Goal: Transaction & Acquisition: Purchase product/service

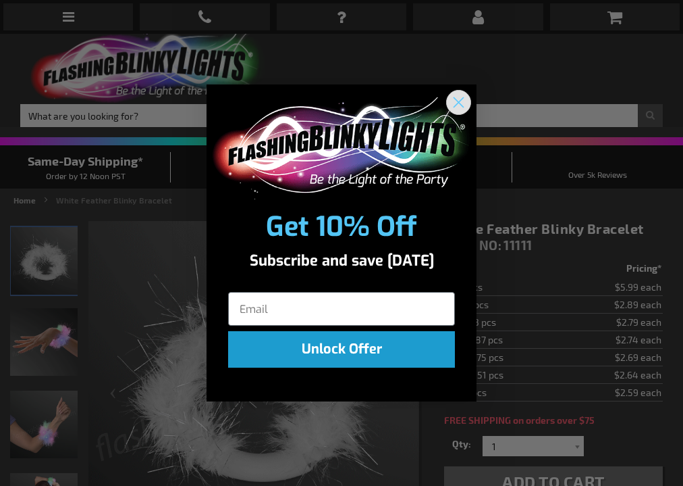
click at [466, 101] on circle "Close dialog" at bounding box center [459, 102] width 22 height 22
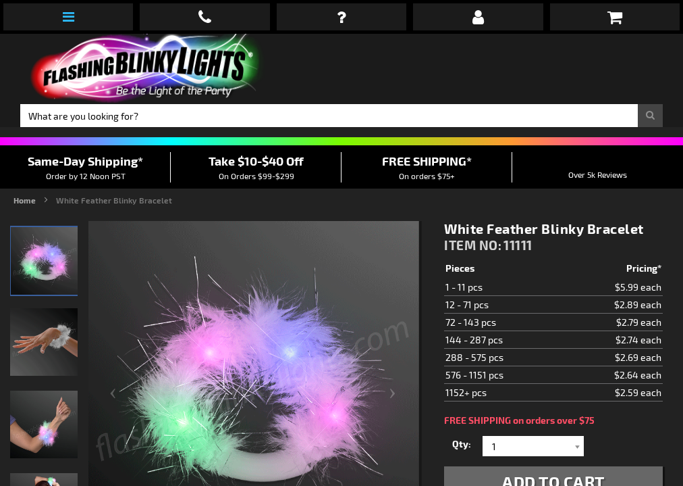
click at [72, 7] on link at bounding box center [68, 16] width 130 height 27
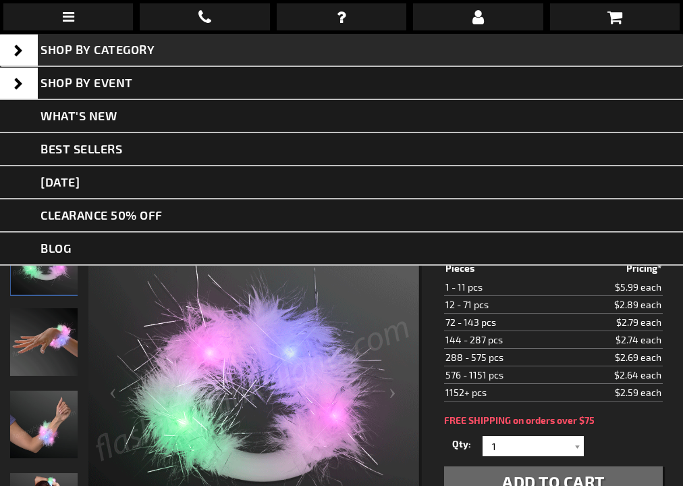
click at [22, 51] on span at bounding box center [19, 49] width 38 height 31
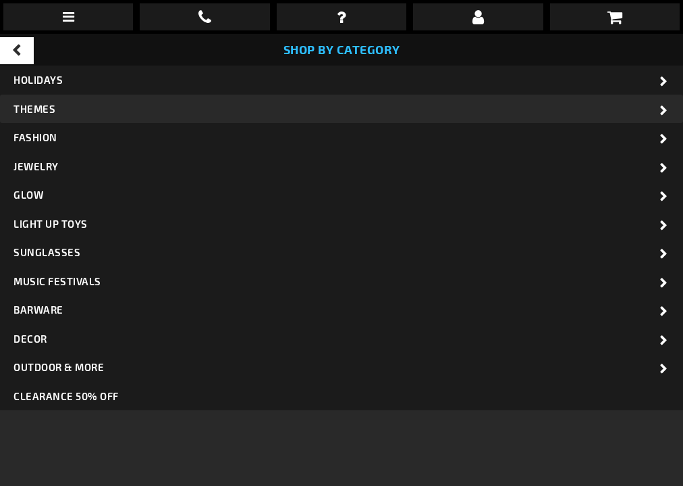
click at [47, 110] on span "THEMES" at bounding box center [35, 109] width 42 height 12
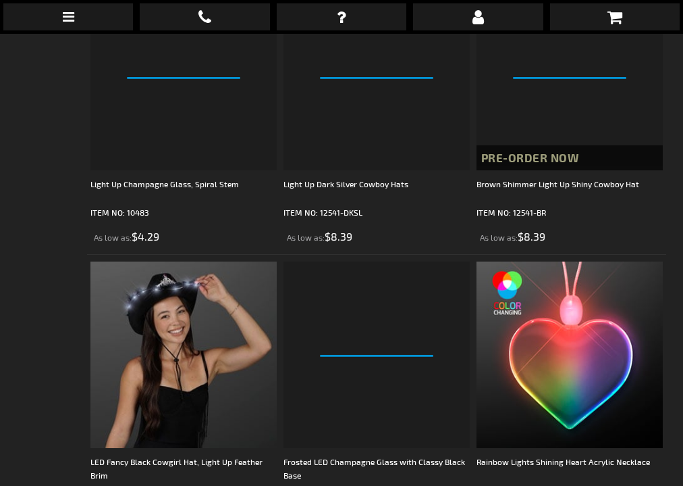
scroll to position [1415, 0]
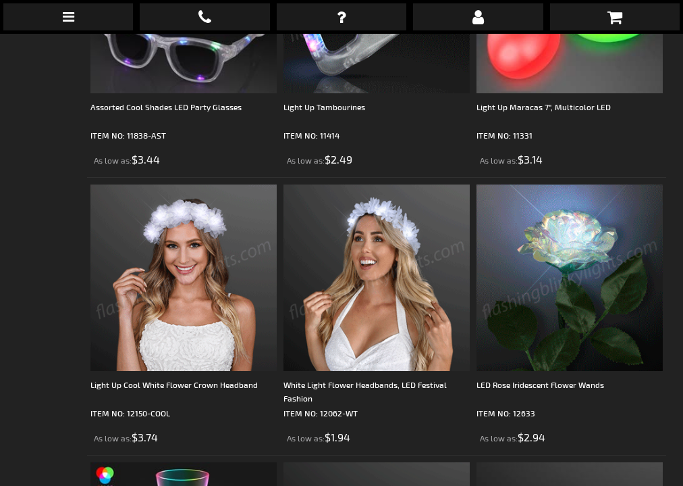
click at [400, 278] on img at bounding box center [377, 277] width 186 height 186
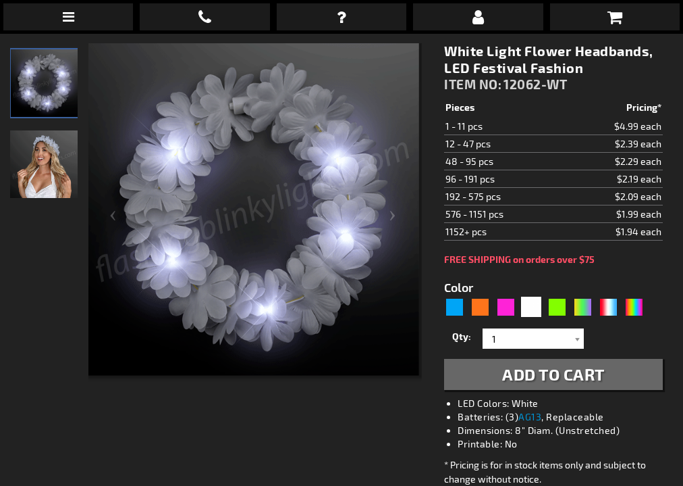
scroll to position [253, 0]
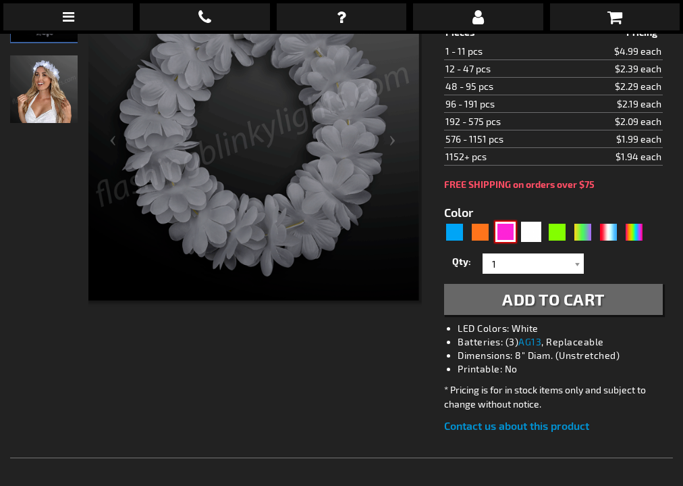
click at [505, 234] on div "Pink" at bounding box center [506, 231] width 20 height 20
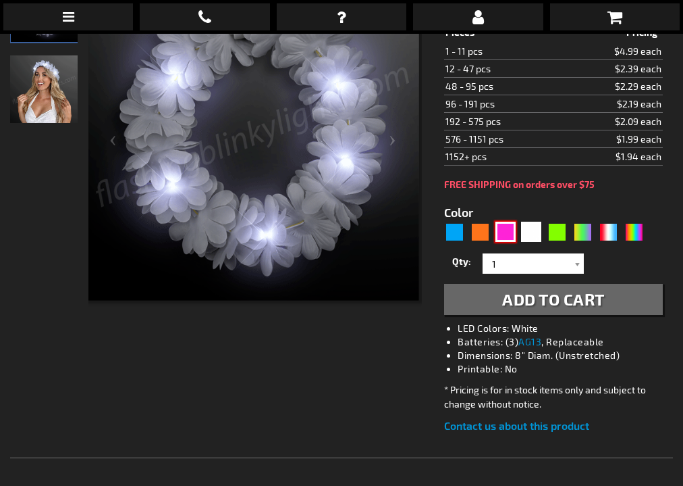
type input "5639"
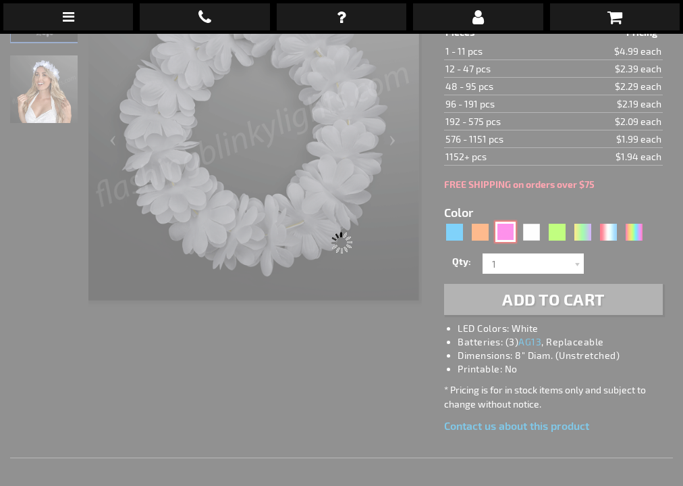
type input "12062-PK"
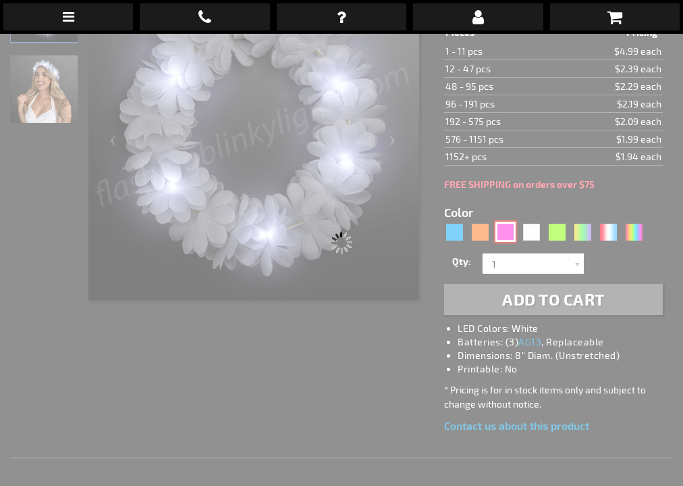
type input "Customize - Pink LED Flower Headbands, Light Up Festival Fashion - ITEM NO: 120…"
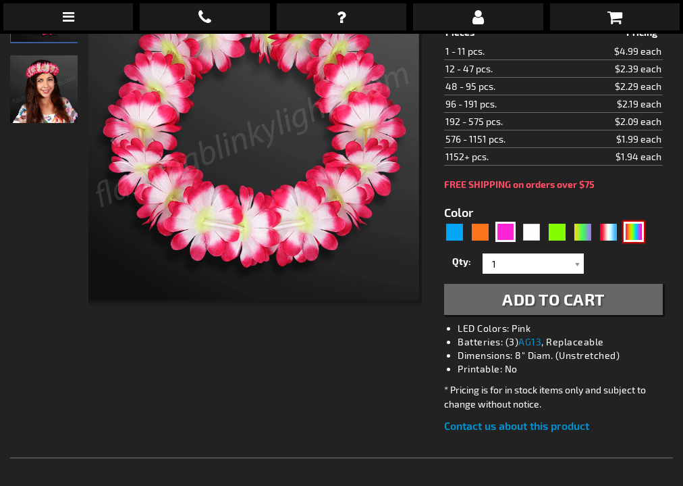
click at [629, 228] on div "Multicolor" at bounding box center [634, 231] width 20 height 20
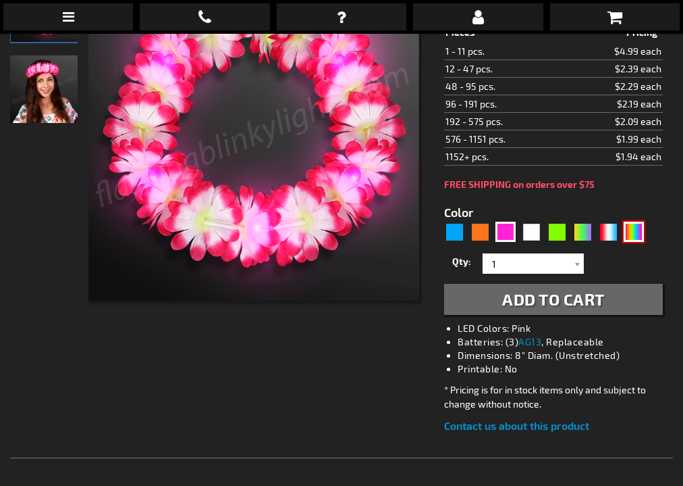
type input "5659"
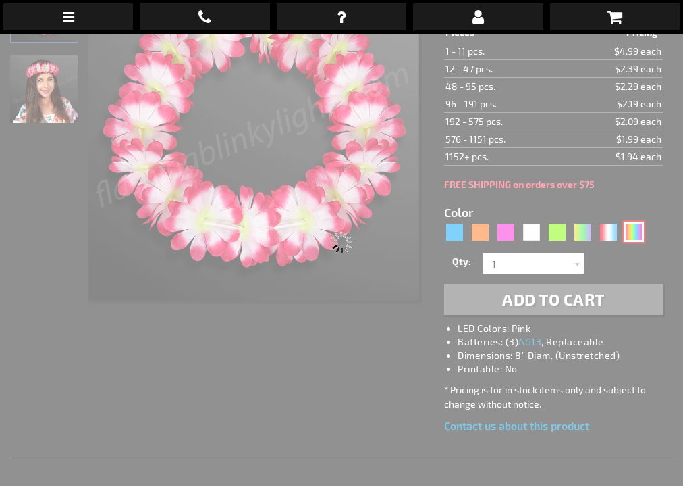
type input "12062-RNBW"
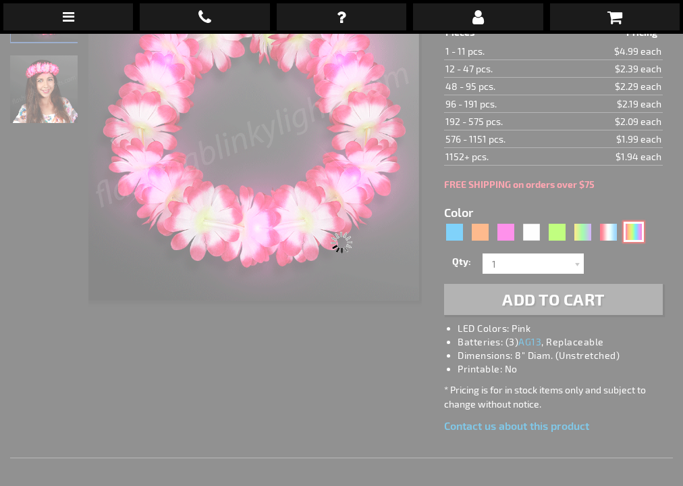
type input "Customize - LED Rainbow Flower Crowns, Stretch Headband - ITEM NO: 12062-RNBW"
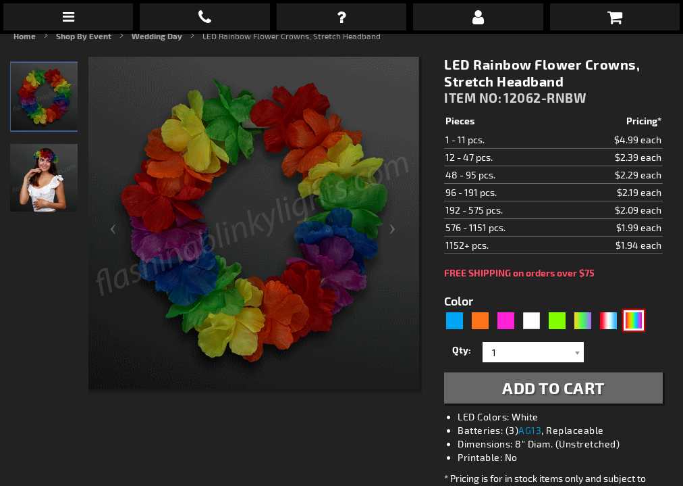
scroll to position [160, 0]
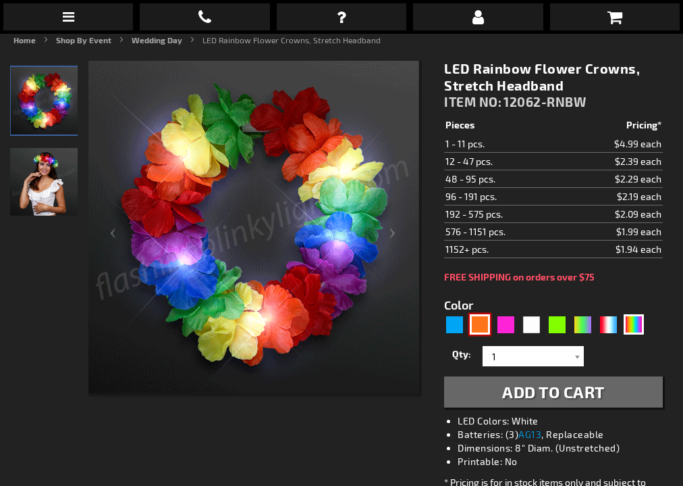
click at [482, 327] on div "Orange" at bounding box center [480, 324] width 20 height 20
type input "5637"
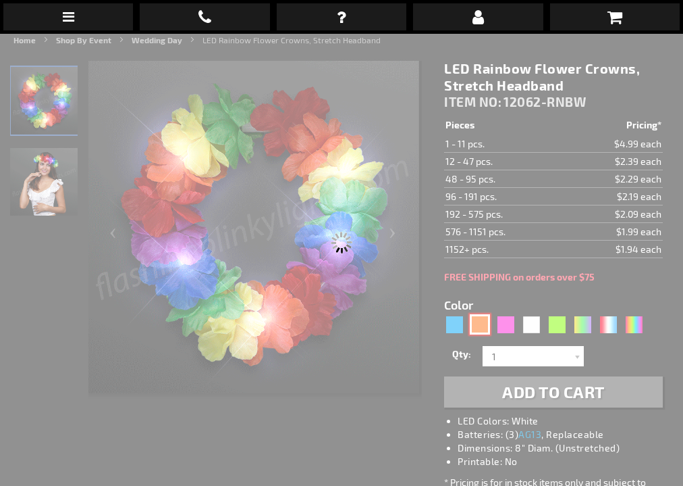
type input "12062-OR"
type input "Customize - Orange Light Up Stretchy Flower Crown - ITEM NO: 12062-OR"
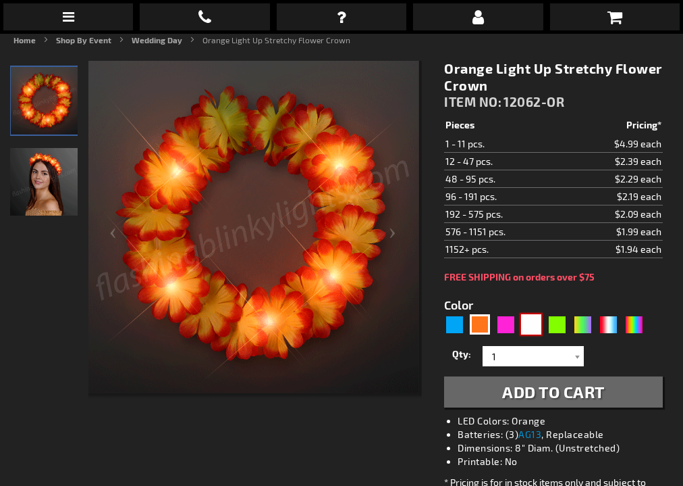
click at [527, 328] on div "White" at bounding box center [531, 324] width 20 height 20
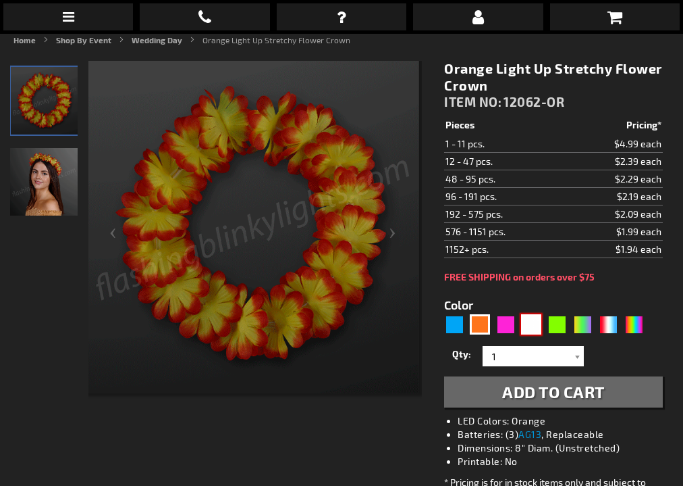
type input "5646"
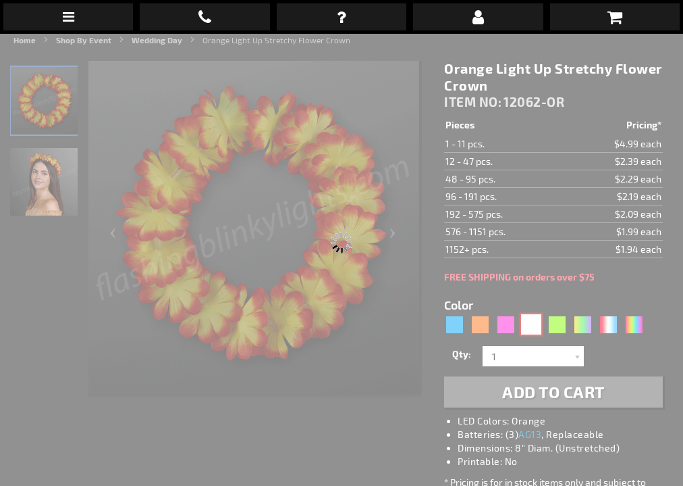
type input "12062-WT"
type input "Customize - White Light Flower Headbands, LED Festival Fashion - ITEM NO: 12062…"
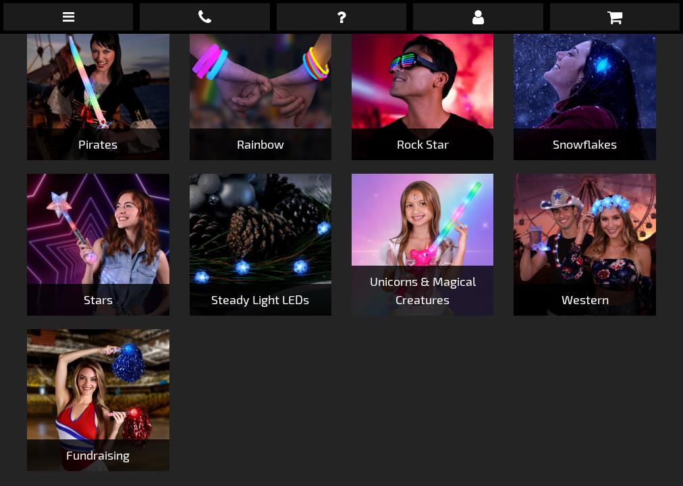
scroll to position [1002, 0]
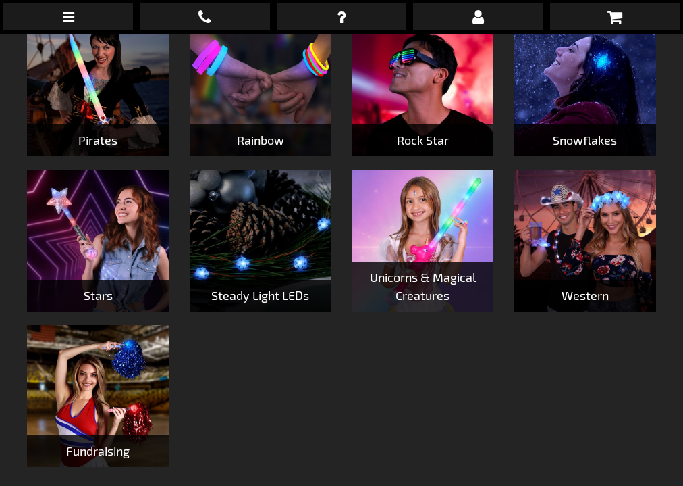
click at [434, 215] on img at bounding box center [423, 240] width 142 height 142
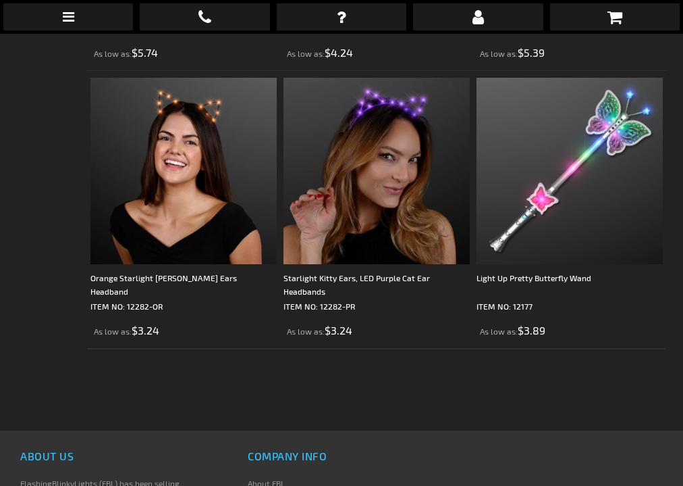
scroll to position [4662, 0]
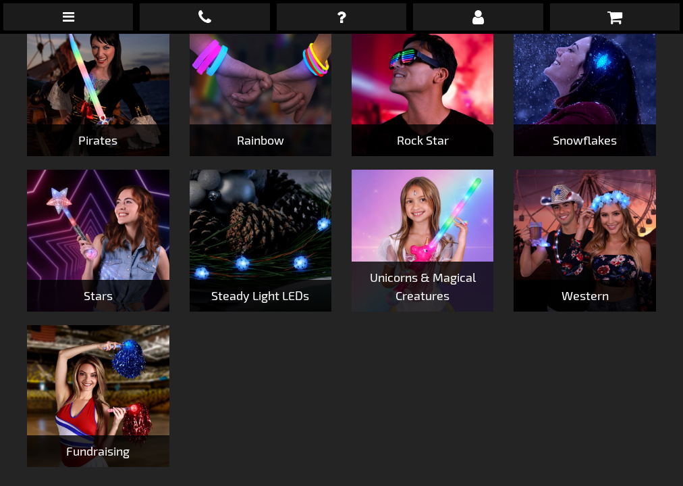
click at [130, 277] on img at bounding box center [98, 240] width 142 height 142
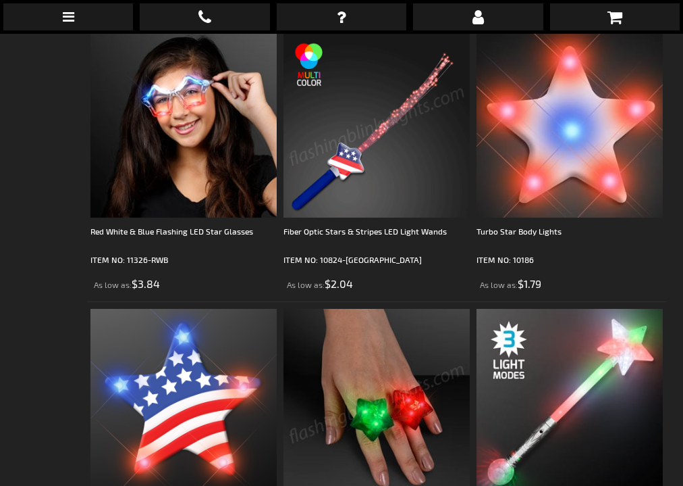
scroll to position [2875, 0]
